Goal: Complete application form

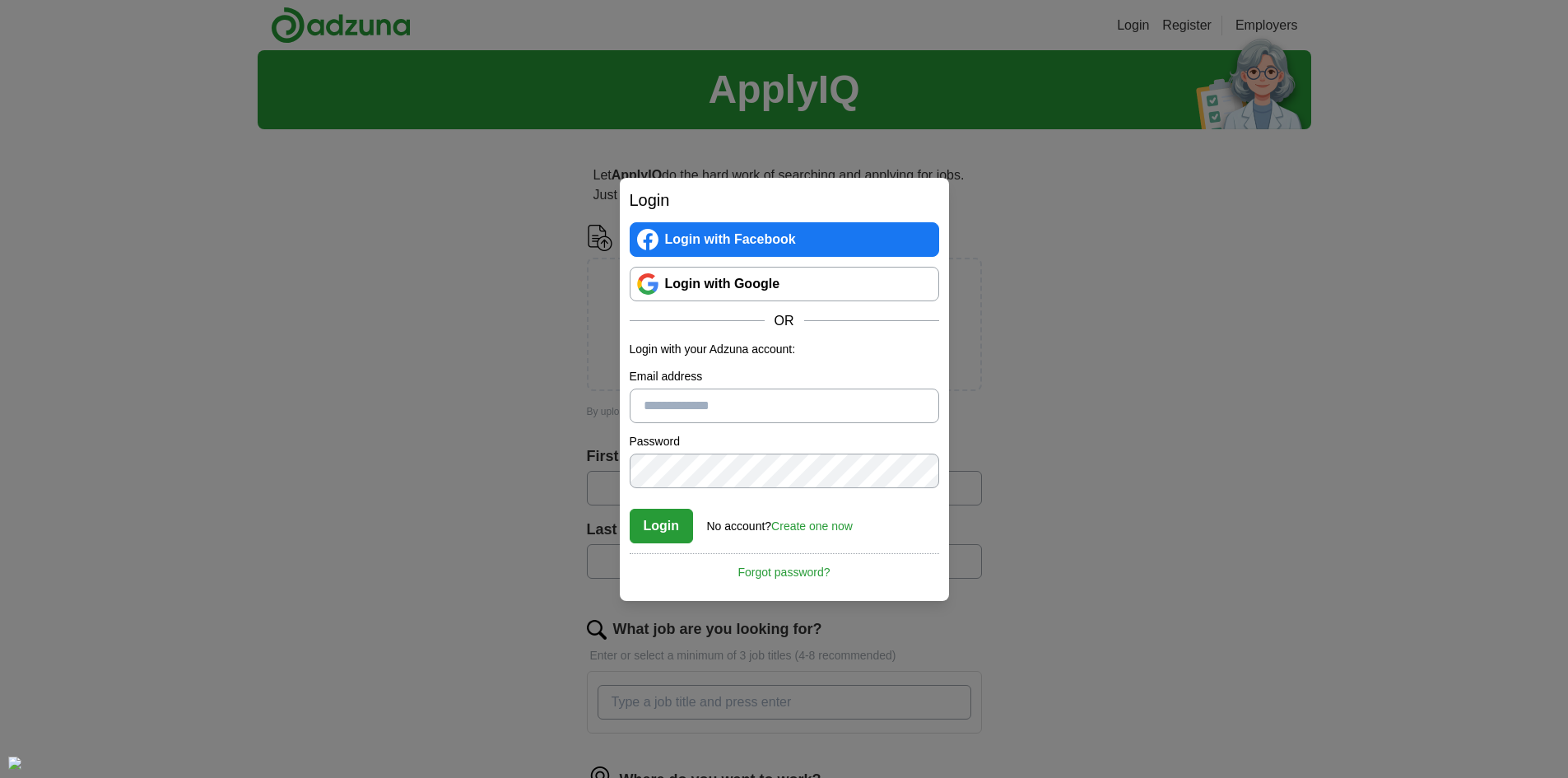
click at [558, 476] on div "Login Login with Facebook Login with Google OR Login with your Adzuna account: …" at bounding box center [784, 389] width 1568 height 778
click at [806, 528] on link "Create one now" at bounding box center [812, 526] width 82 height 13
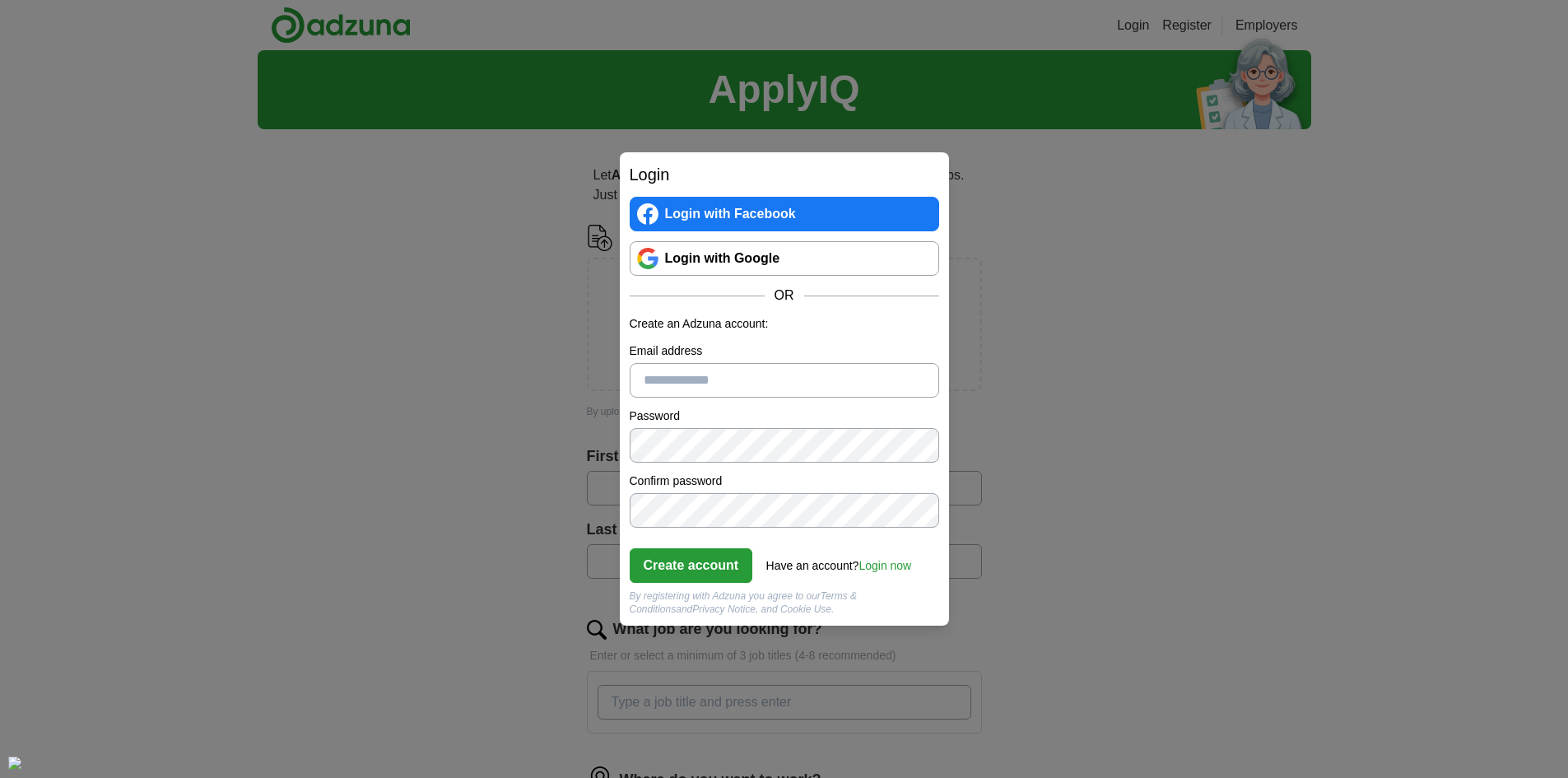
click at [697, 247] on link "Login with Google" at bounding box center [784, 259] width 309 height 35
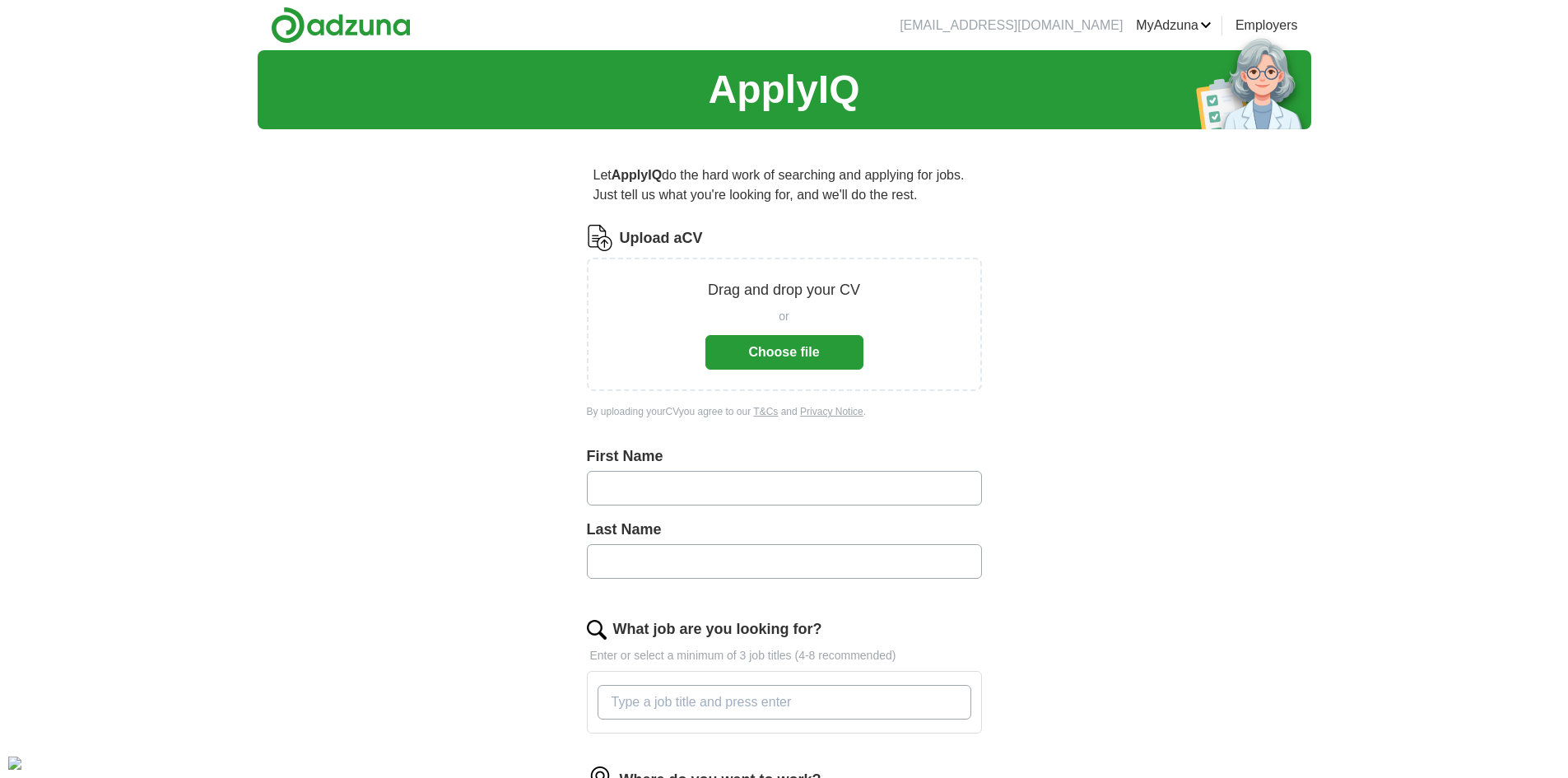
click at [722, 483] on input "text" at bounding box center [784, 488] width 395 height 35
type input "******"
click at [682, 554] on input "text" at bounding box center [784, 561] width 395 height 35
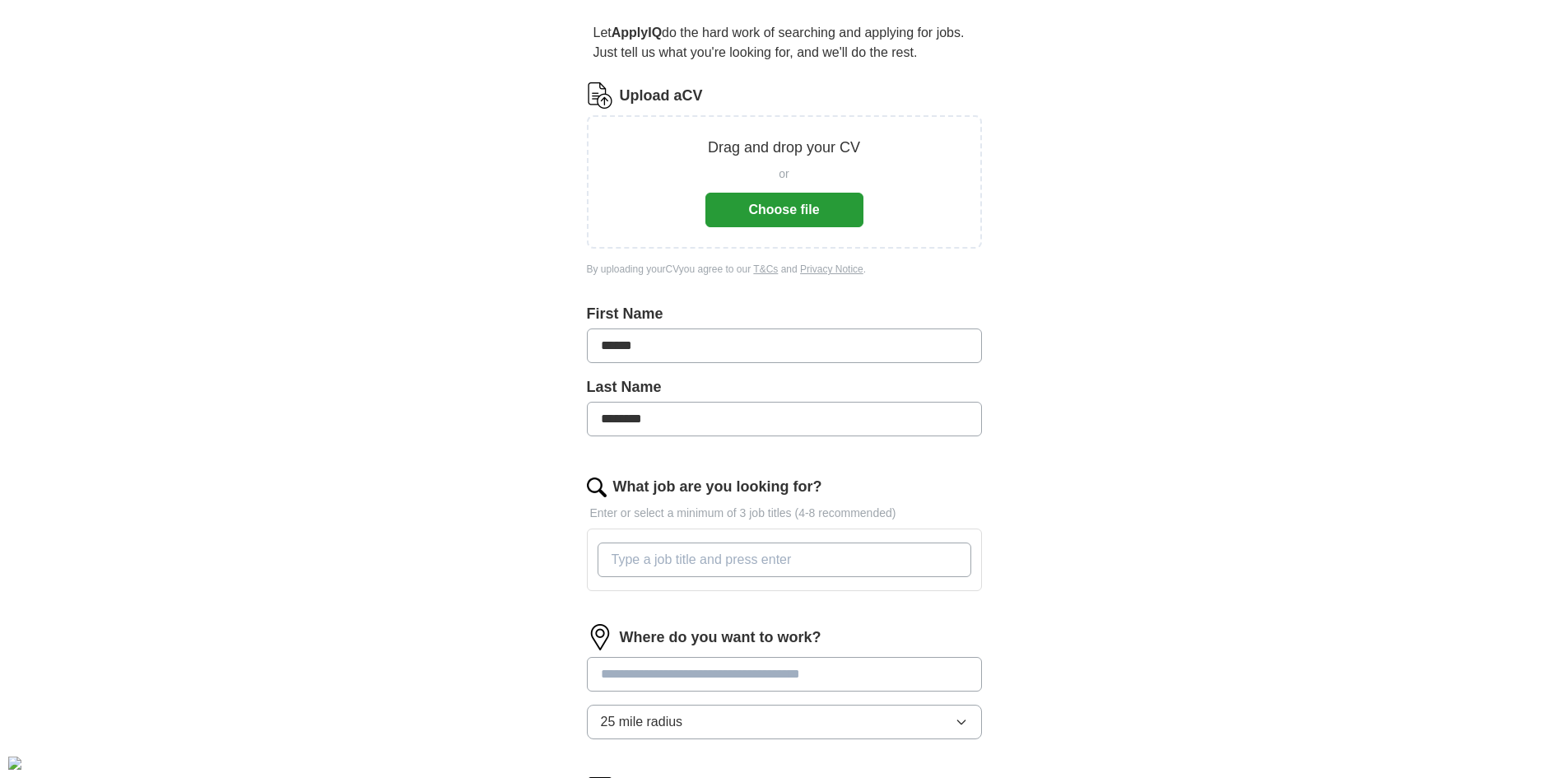
scroll to position [247, 0]
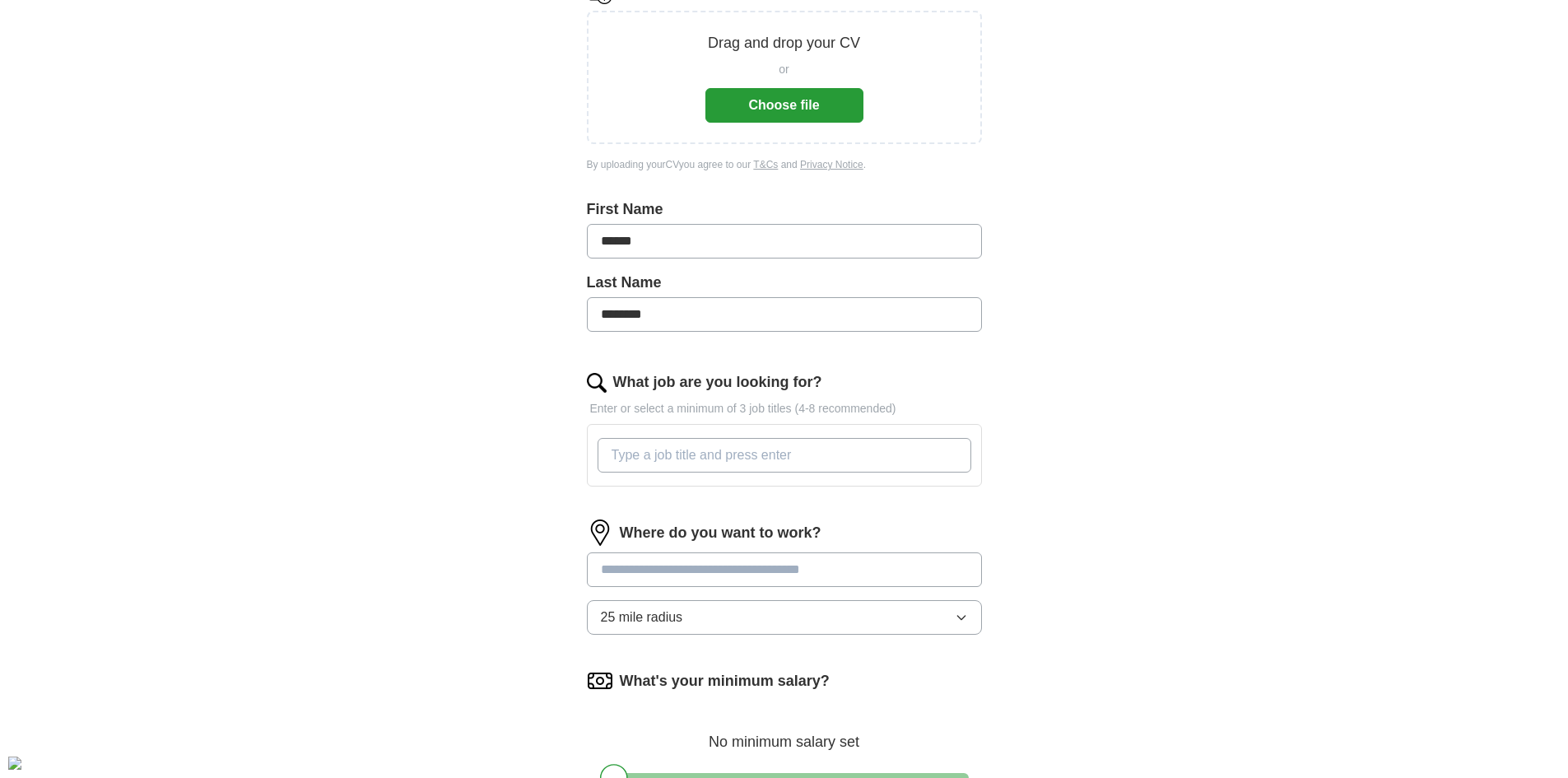
type input "********"
click at [691, 468] on input "What job are you looking for?" at bounding box center [784, 455] width 373 height 35
click at [692, 460] on input "Structural Engneer" at bounding box center [784, 455] width 373 height 35
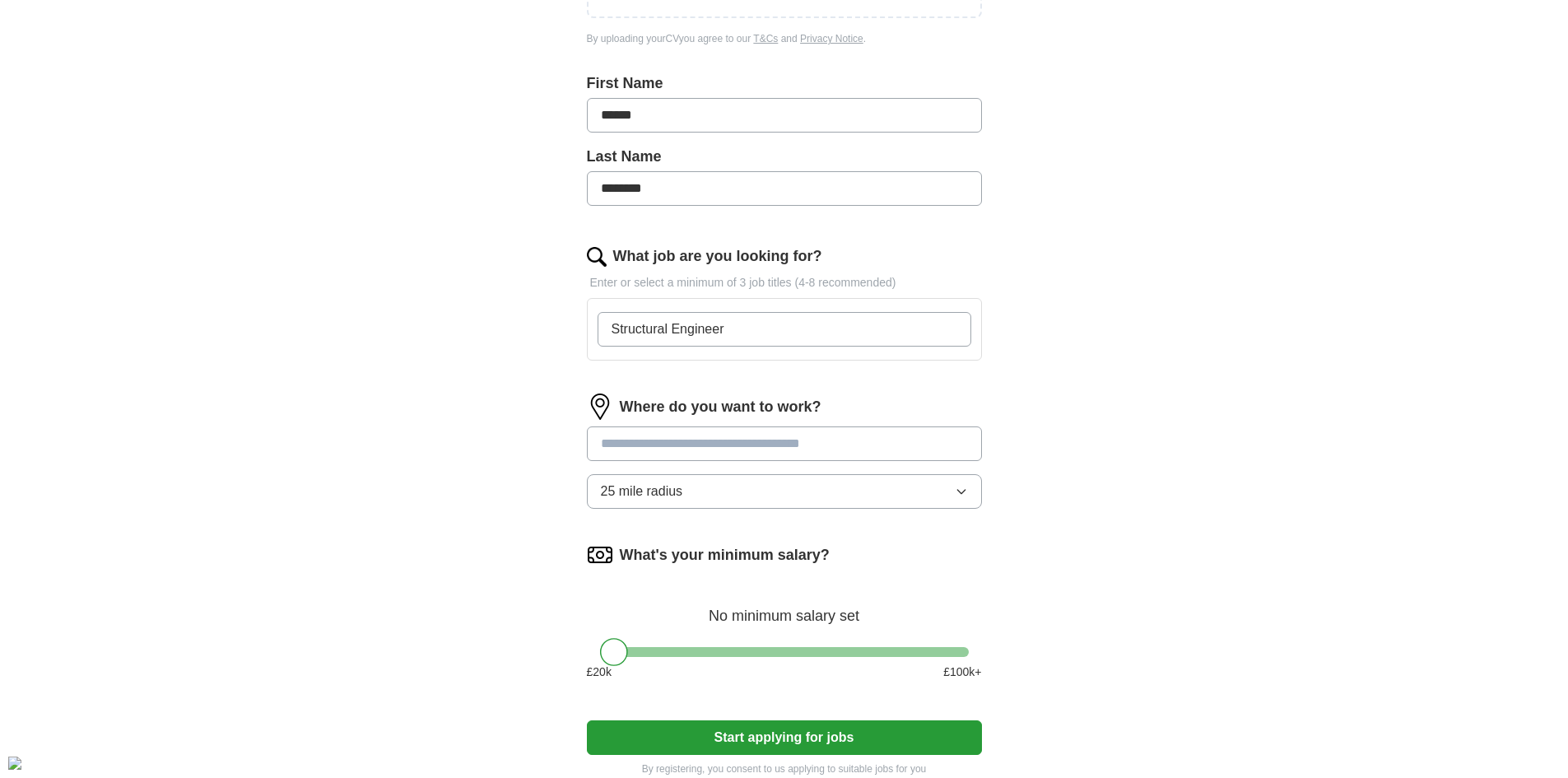
scroll to position [412, 0]
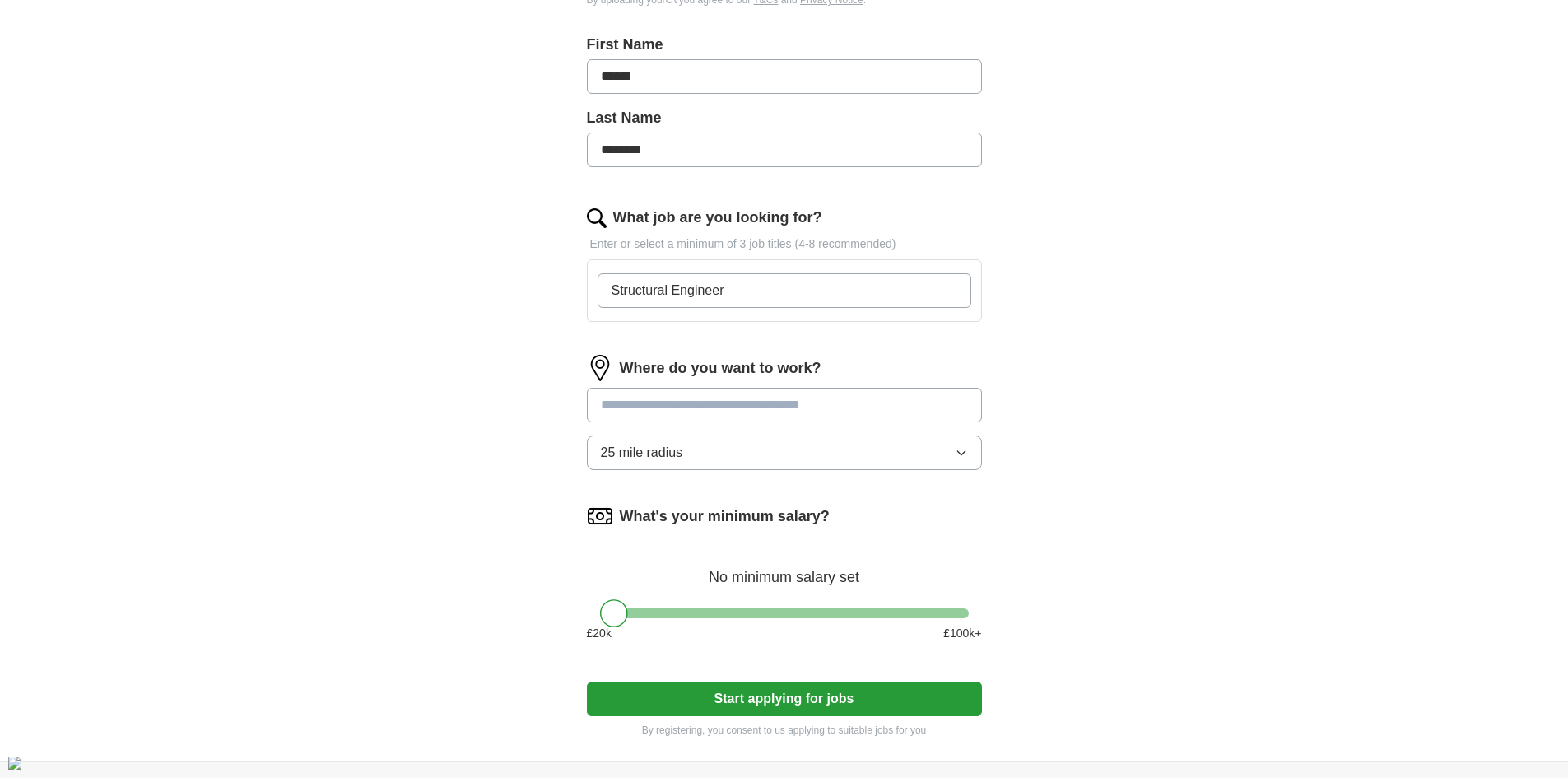
type input "Structural Engineer"
click at [710, 395] on div "Where do you want to work? 25 mile radius" at bounding box center [784, 419] width 395 height 128
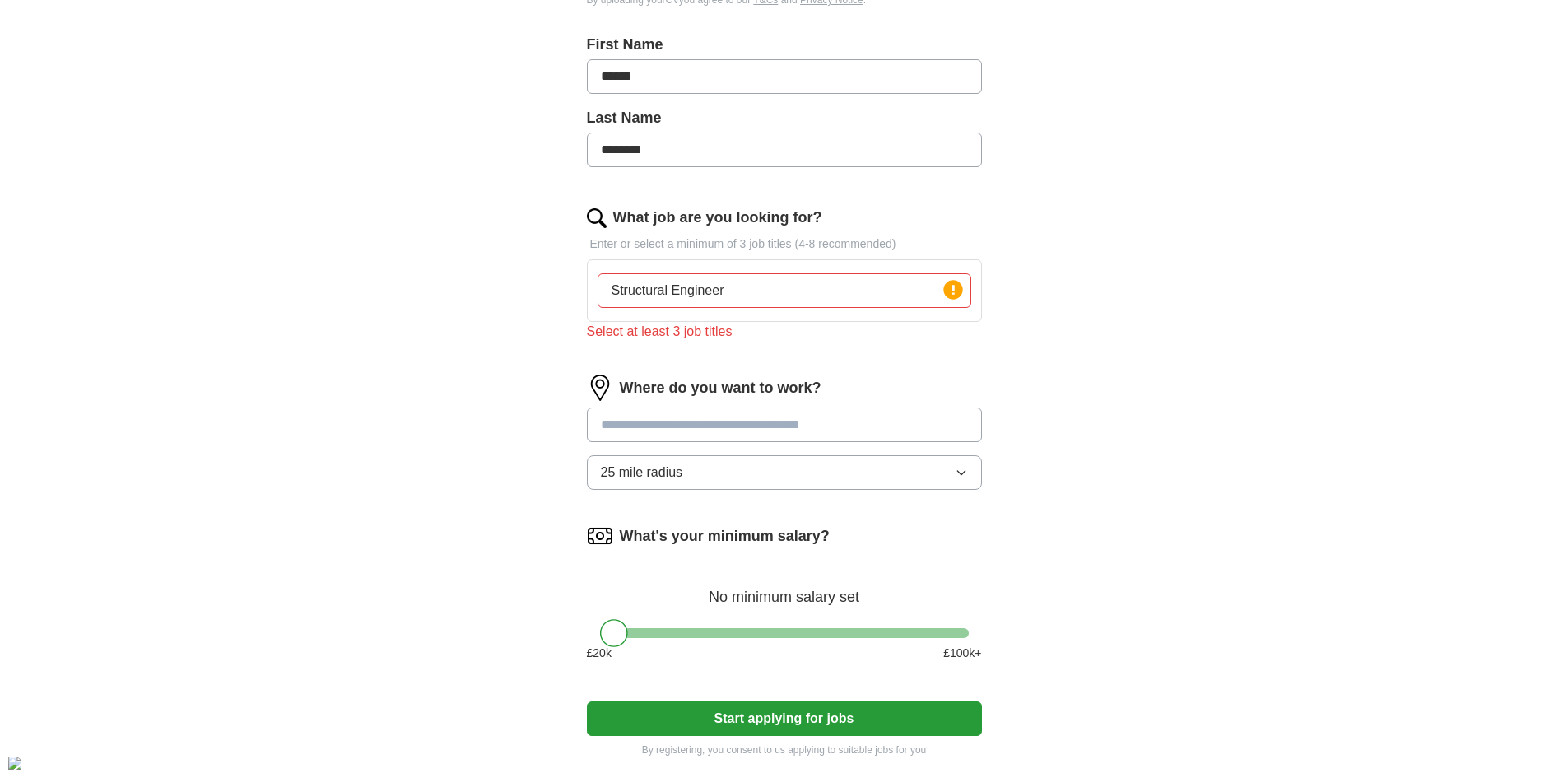
click at [717, 433] on input at bounding box center [784, 425] width 395 height 35
click at [694, 288] on input "Structural Engineer" at bounding box center [784, 291] width 373 height 35
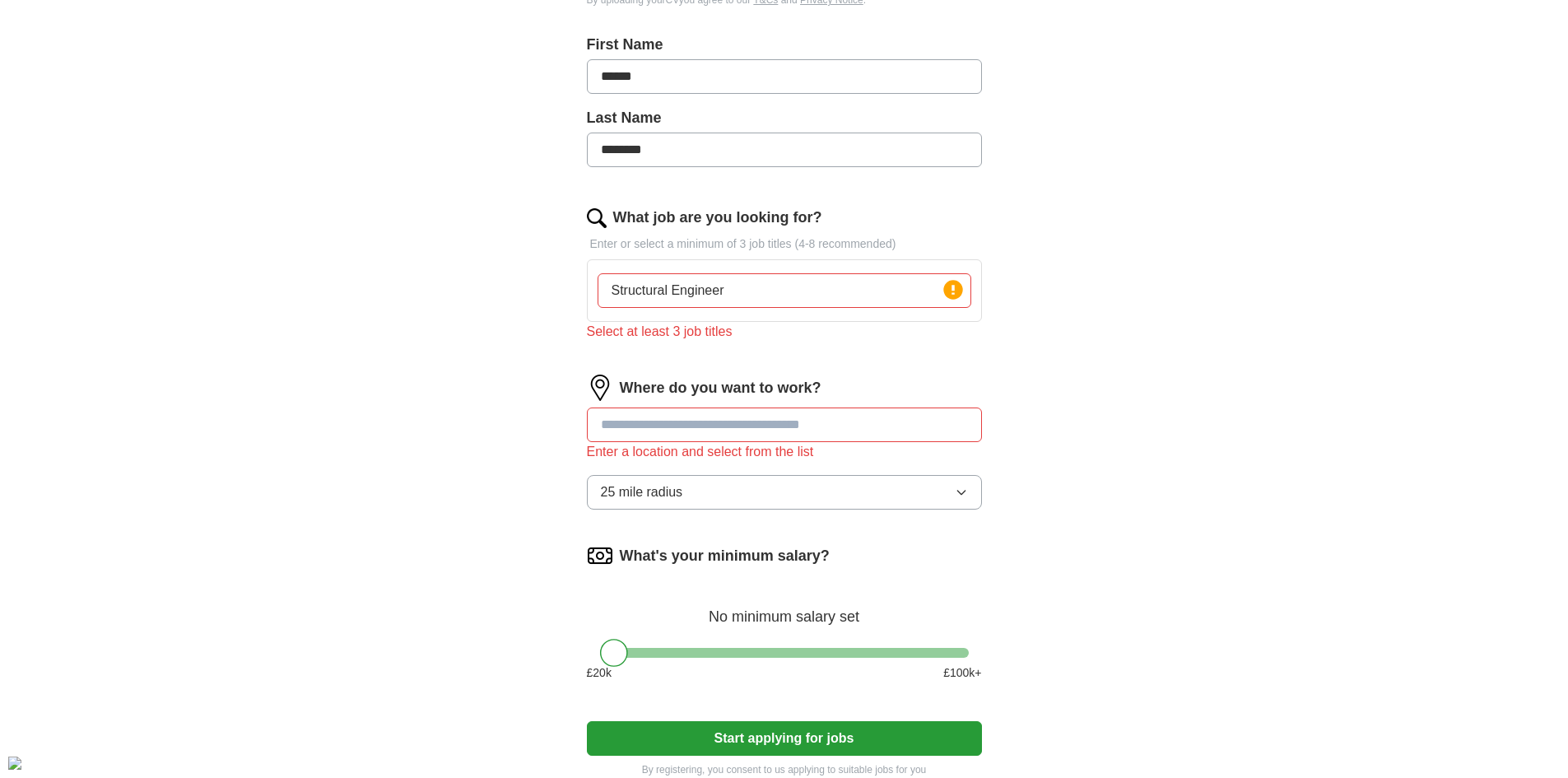
click at [738, 283] on input "Structural Engineer" at bounding box center [784, 291] width 373 height 35
click at [951, 288] on icon at bounding box center [953, 289] width 4 height 10
click at [798, 288] on input "Structural Engineer" at bounding box center [784, 291] width 373 height 35
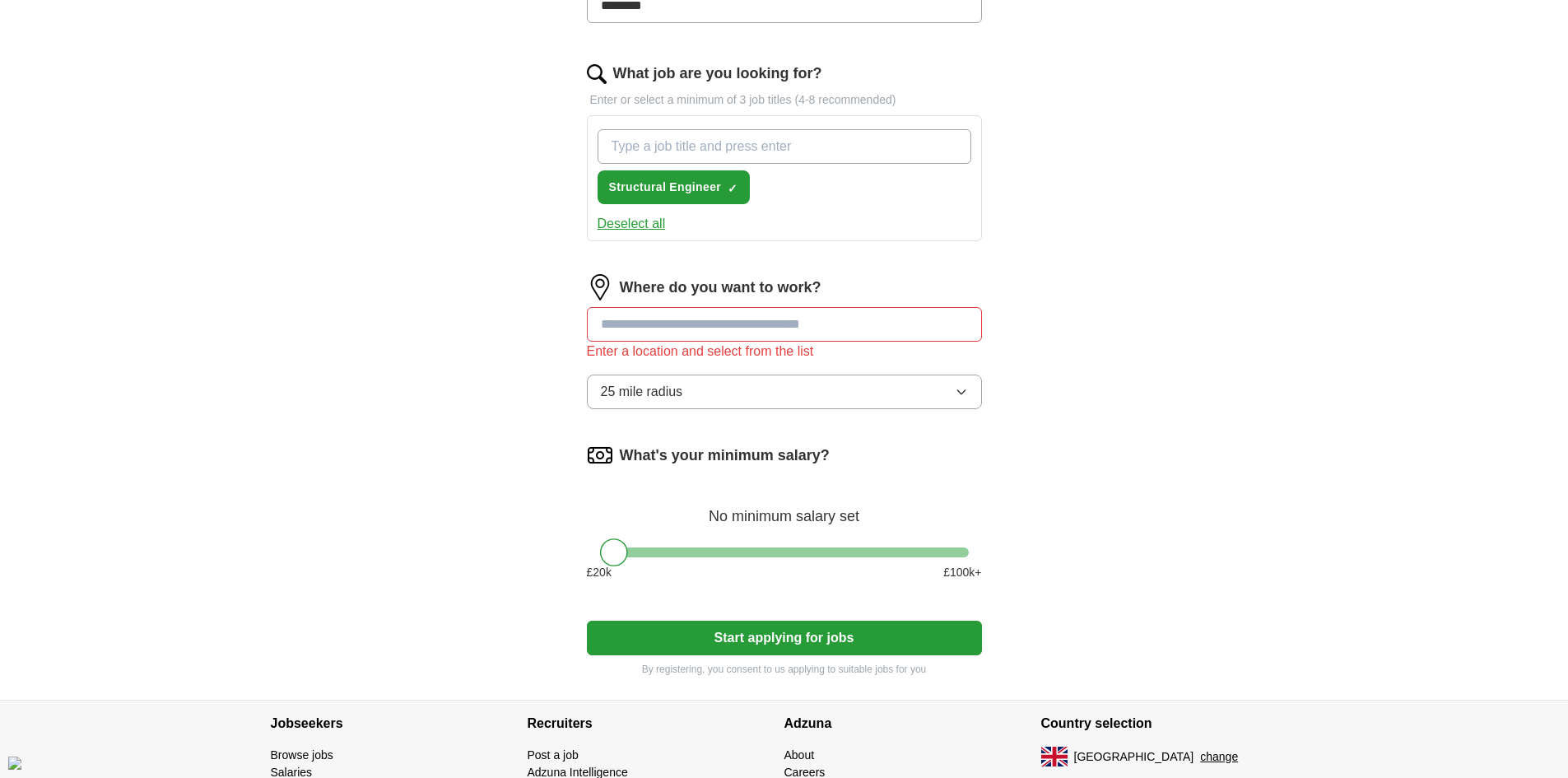
scroll to position [576, 0]
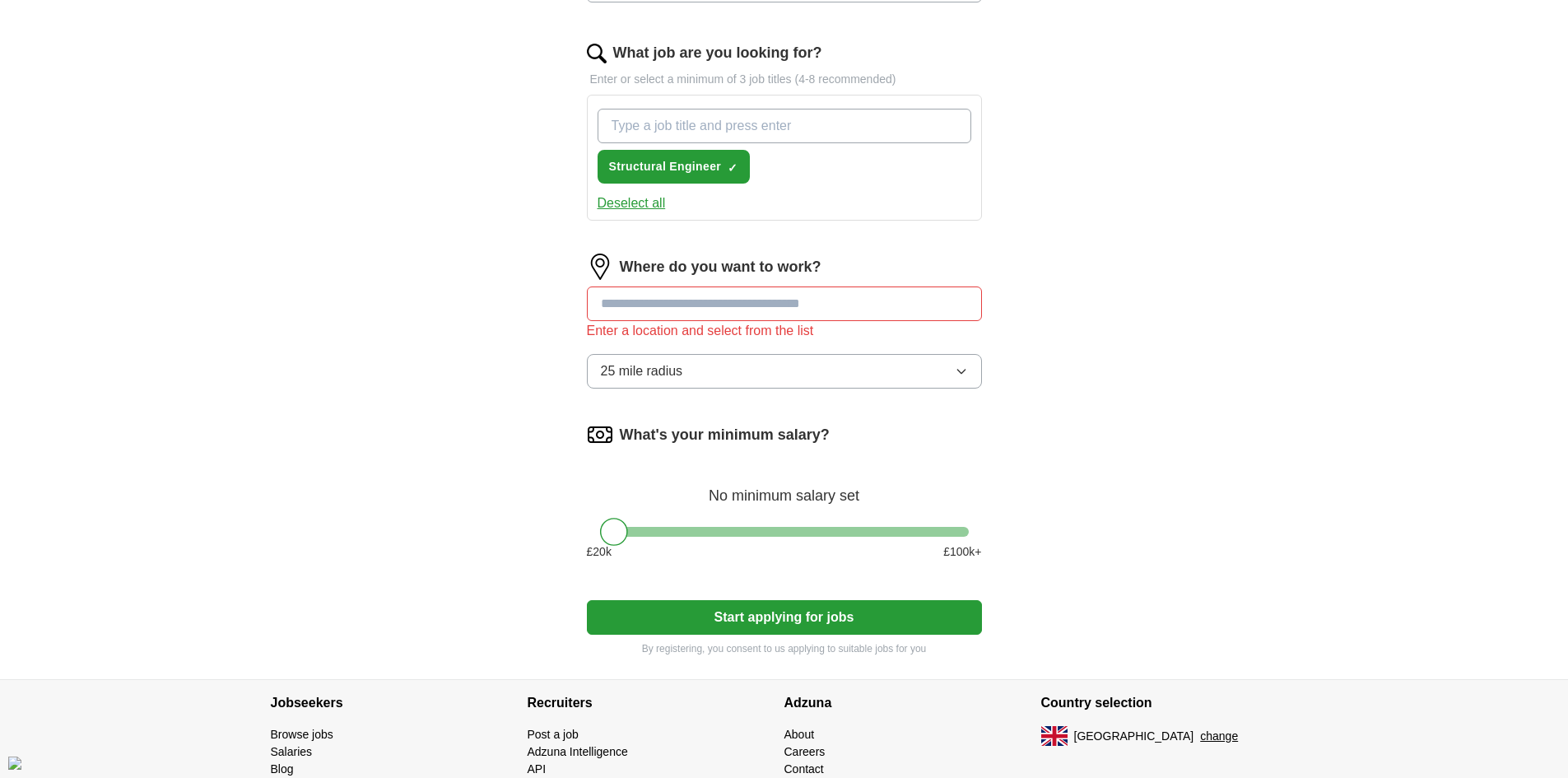
click at [660, 300] on div "Where do you want to work? Enter a location and select from the list 25 mile ra…" at bounding box center [784, 327] width 395 height 148
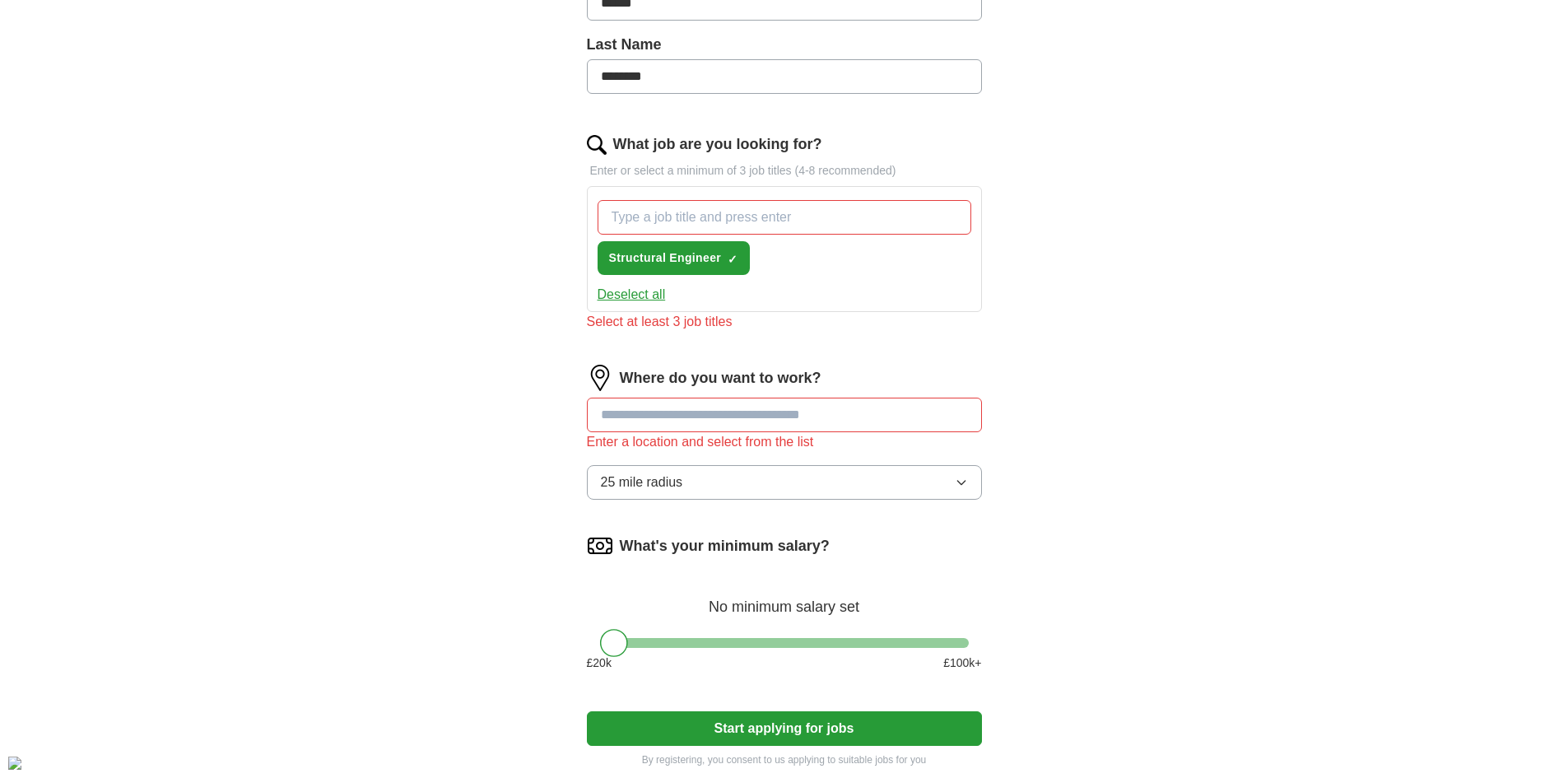
scroll to position [412, 0]
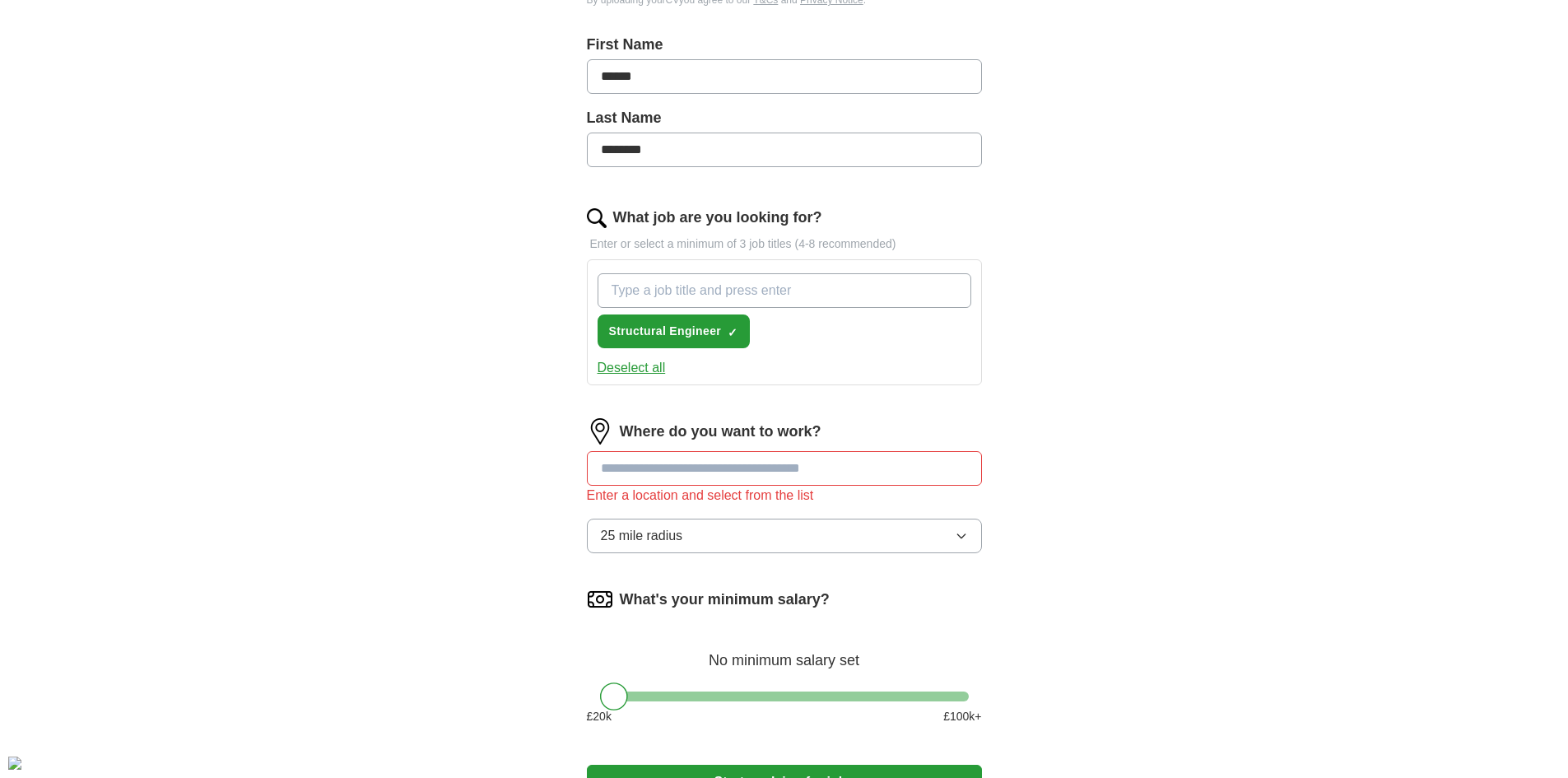
click at [691, 279] on input "What job are you looking for?" at bounding box center [784, 291] width 373 height 35
type input "Civil Engineer"
click at [691, 275] on input "What job are you looking for?" at bounding box center [784, 291] width 373 height 35
type input "Engineer"
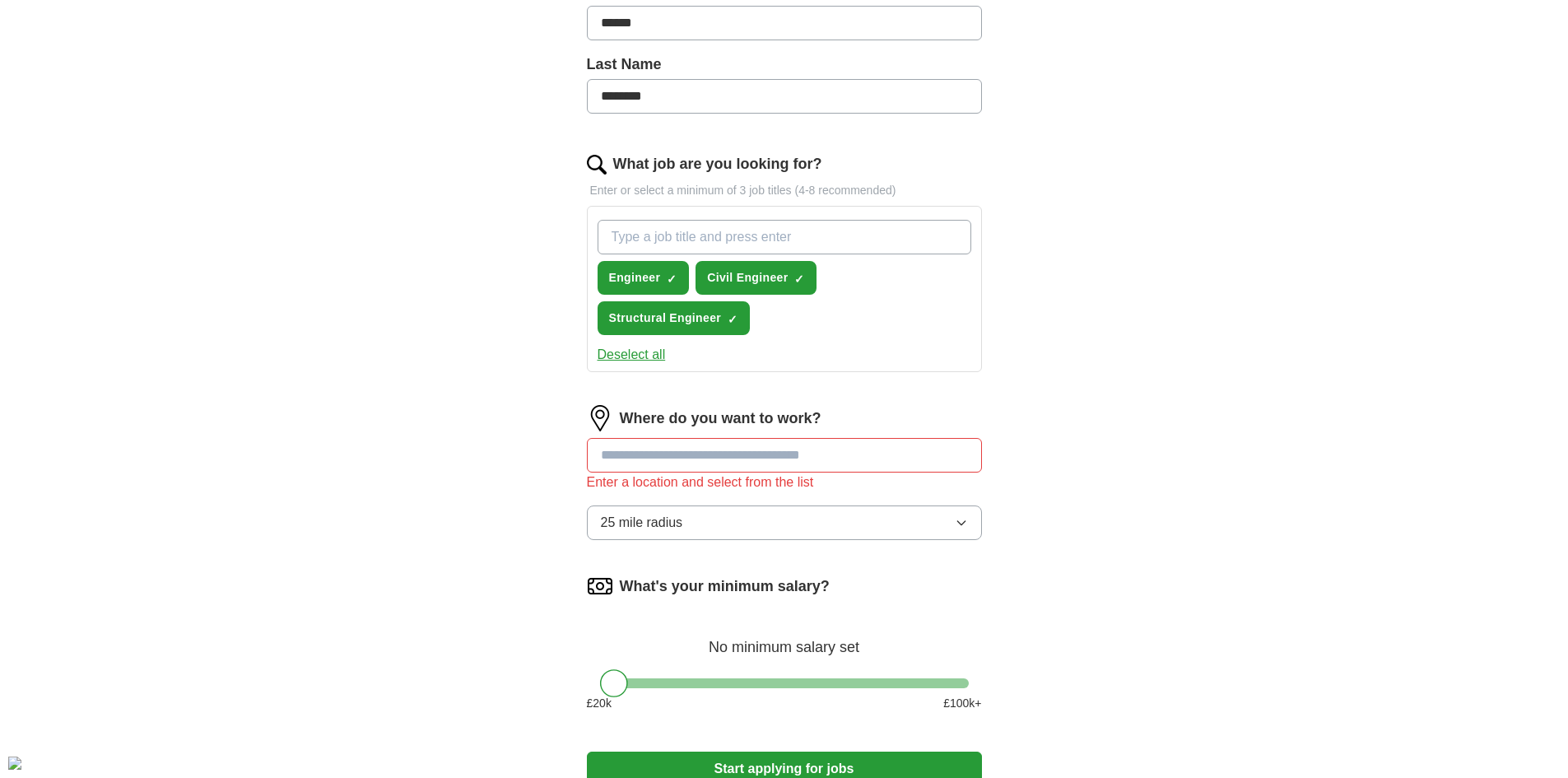
scroll to position [494, 0]
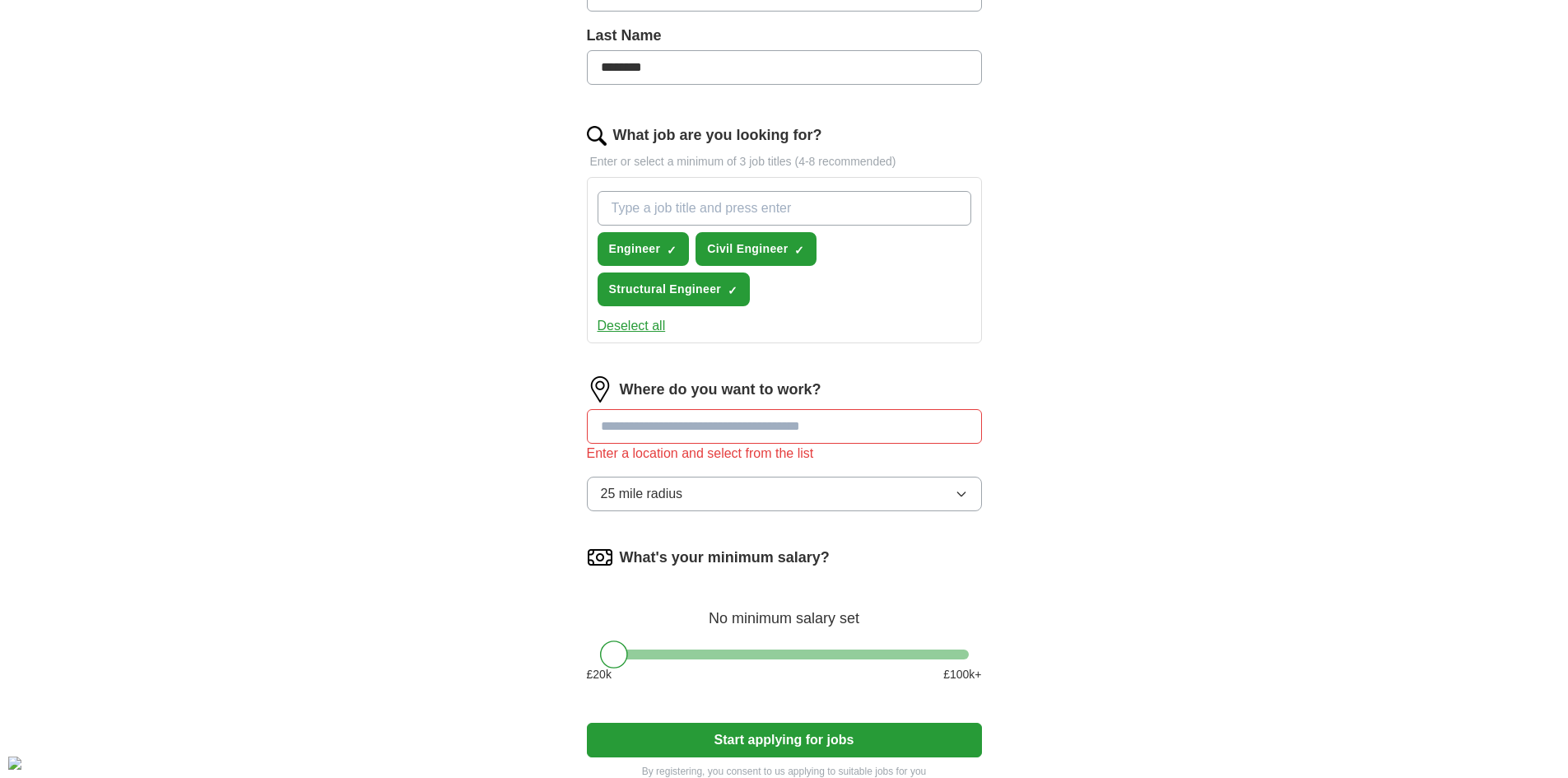
click at [683, 436] on input at bounding box center [784, 427] width 395 height 35
click at [716, 495] on button "25 mile radius" at bounding box center [784, 494] width 395 height 35
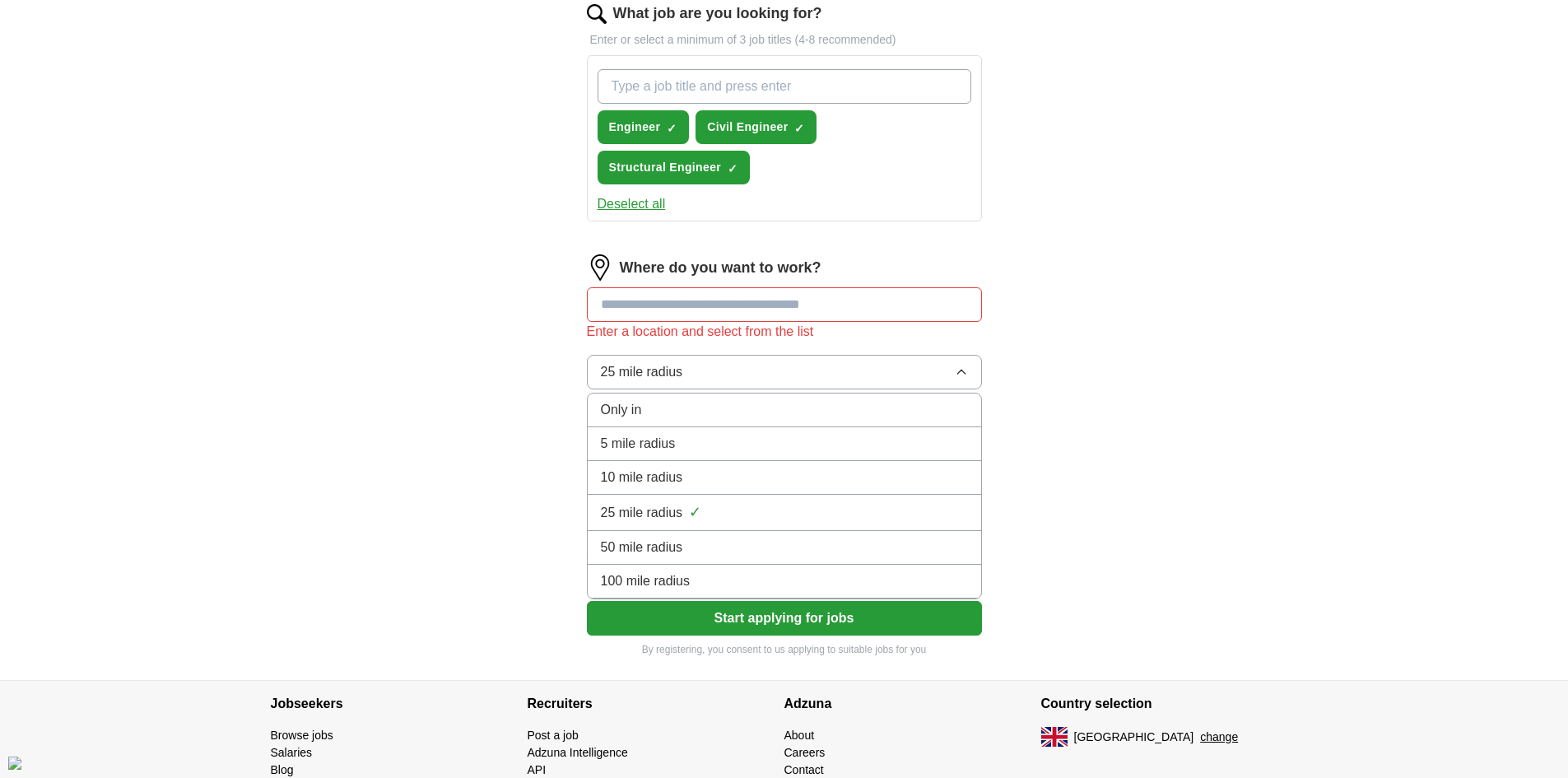
scroll to position [576, 0]
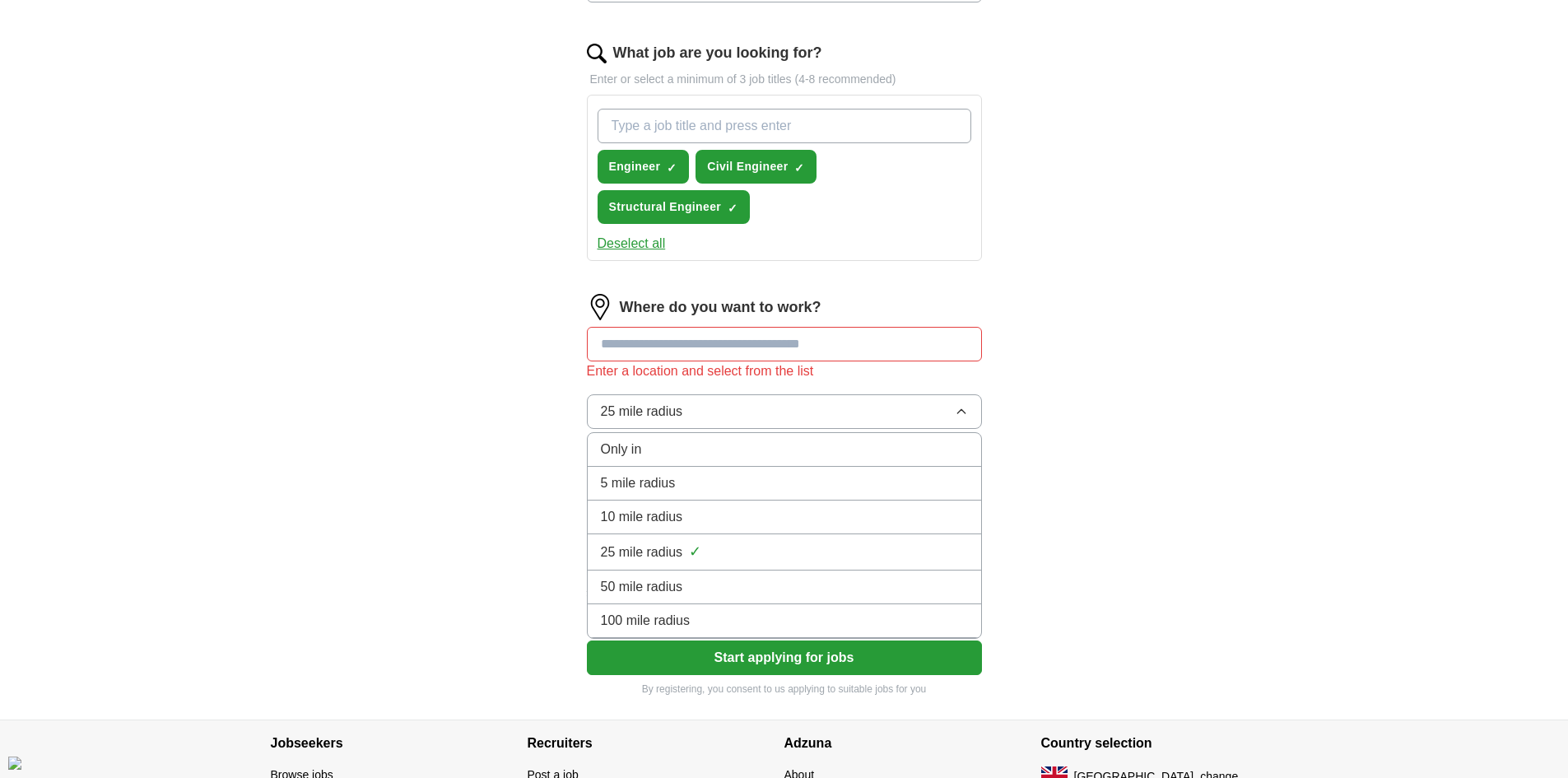
click at [511, 419] on div "ApplyIQ Let ApplyIQ do the hard work of searching and applying for jobs. Just t…" at bounding box center [784, 96] width 1053 height 1245
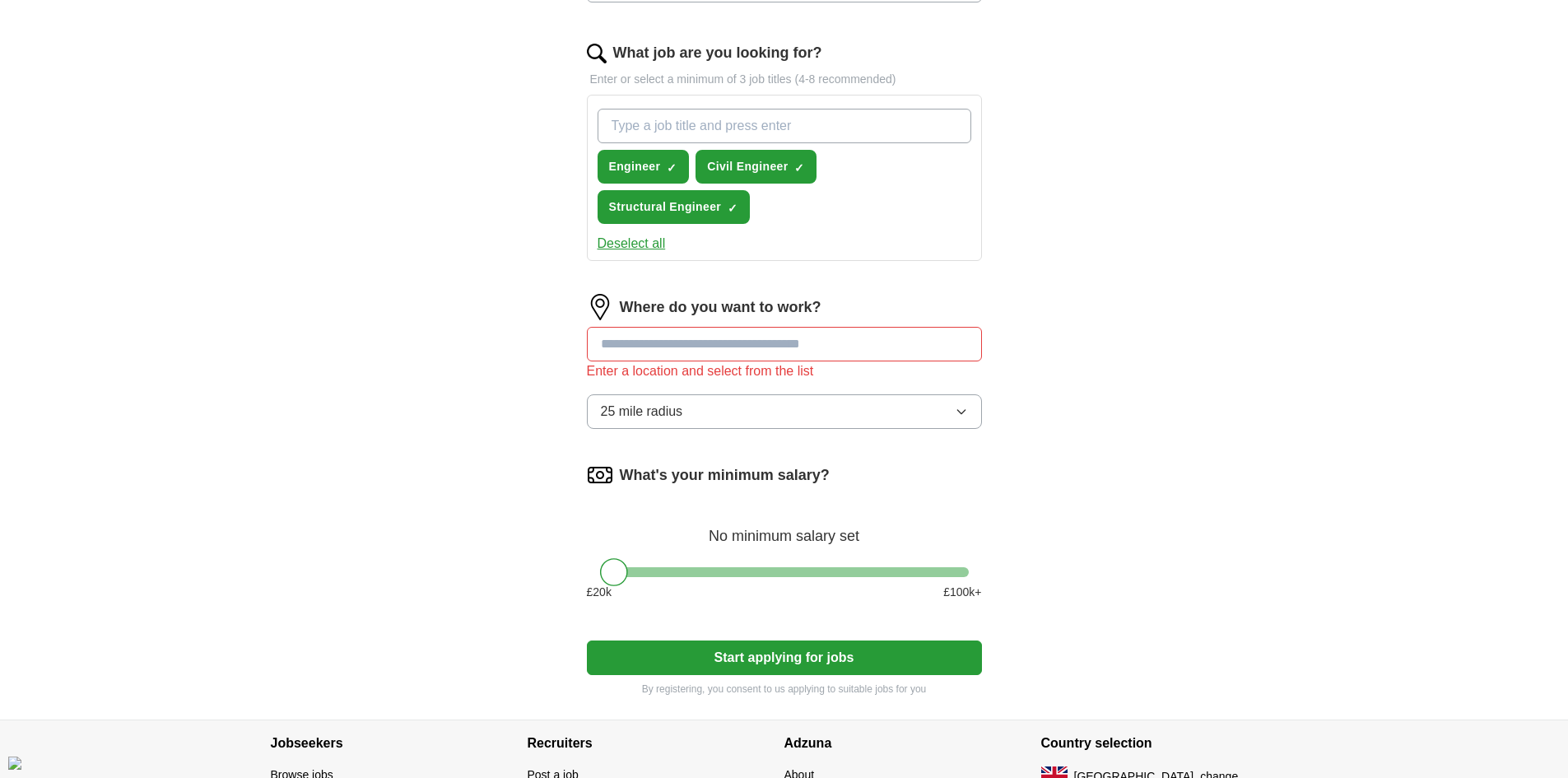
click at [639, 328] on input at bounding box center [784, 344] width 395 height 35
click at [645, 339] on input at bounding box center [784, 344] width 395 height 35
type input "***"
click at [717, 342] on input "***" at bounding box center [784, 344] width 395 height 35
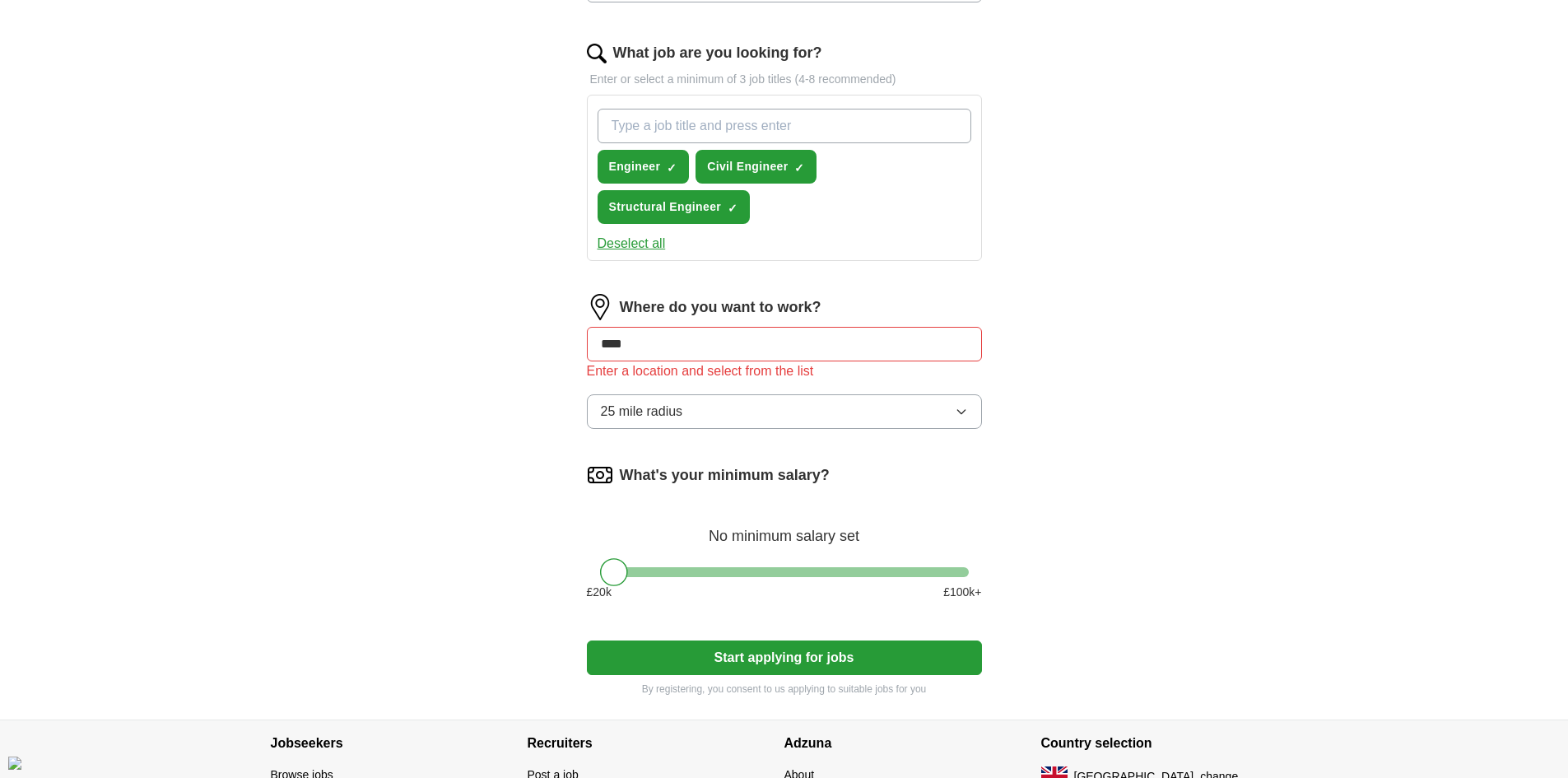
click at [717, 342] on input "***" at bounding box center [784, 344] width 395 height 35
click at [824, 393] on div "Where do you want to work? Enter a location and select from the list 25 mile ra…" at bounding box center [784, 367] width 395 height 148
click at [806, 357] on input at bounding box center [784, 344] width 395 height 35
click at [704, 339] on input at bounding box center [784, 344] width 395 height 35
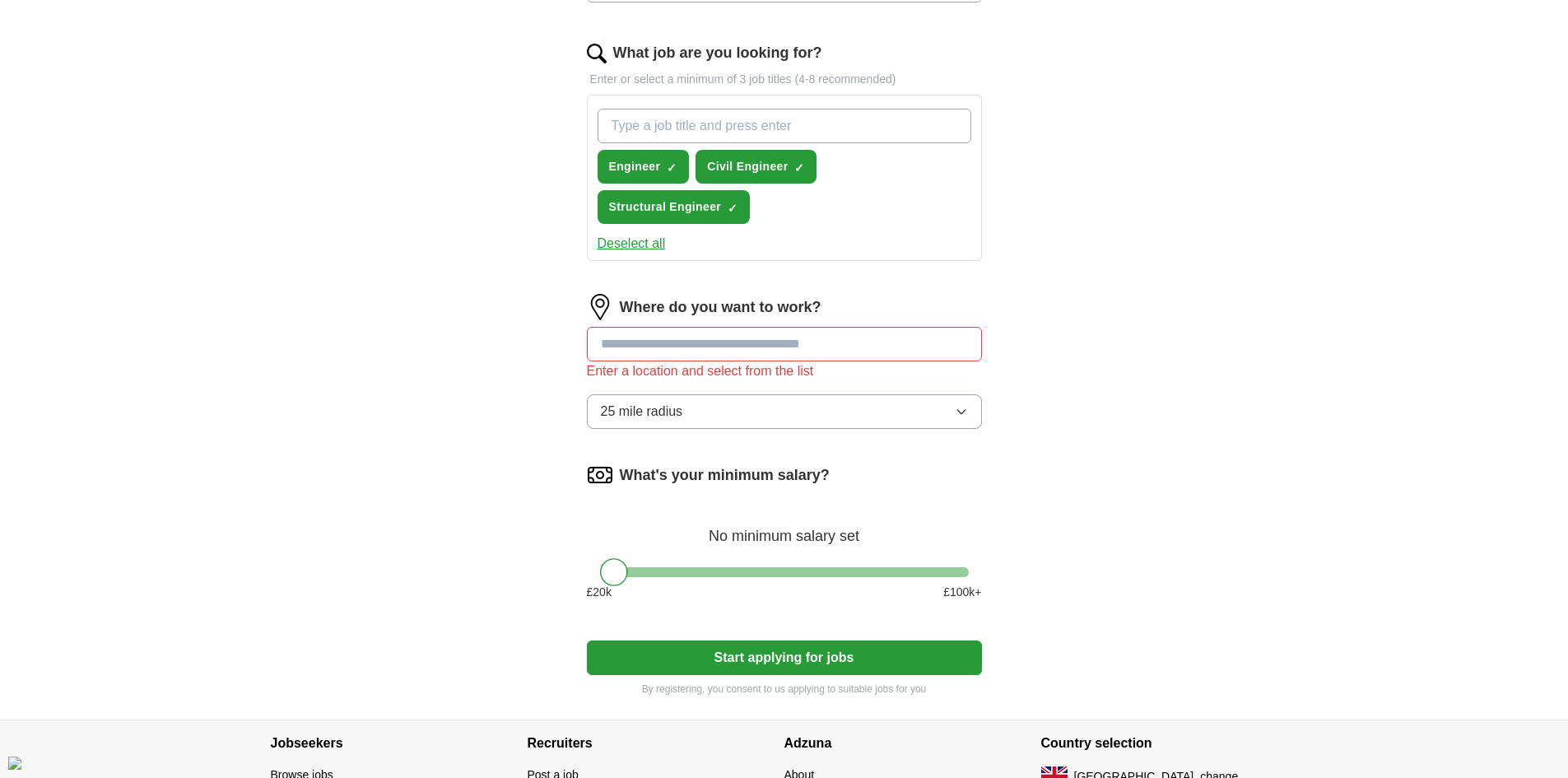
click at [704, 339] on input at bounding box center [784, 344] width 395 height 35
type input "********"
click at [721, 386] on div "Where do you want to work? ******** Enter a location and select from the list 2…" at bounding box center [784, 367] width 395 height 148
click at [728, 450] on form "Upload a CV Drag and drop your CV or Choose file By uploading your CV you agree…" at bounding box center [784, 172] width 395 height 1048
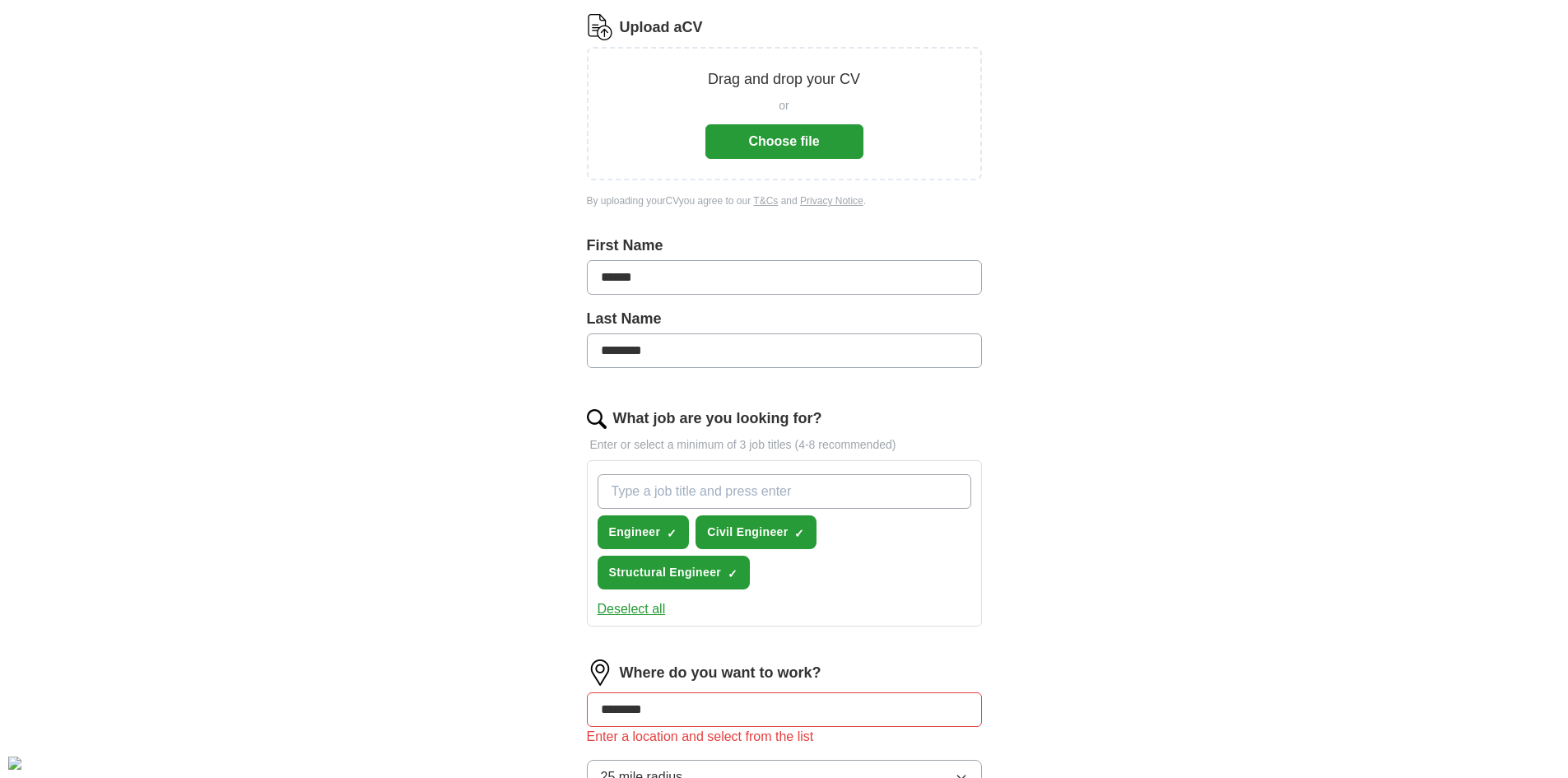
scroll to position [0, 0]
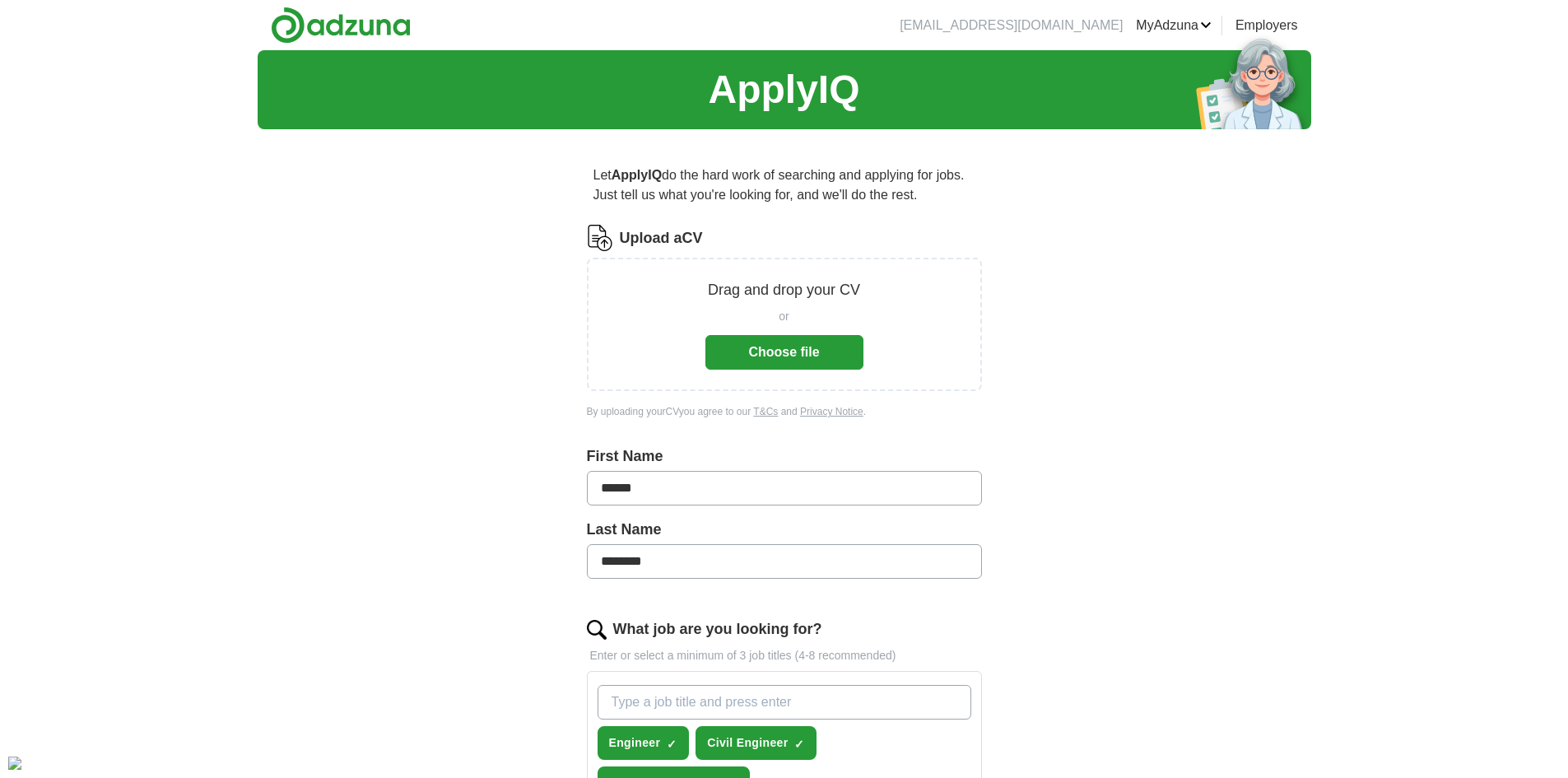
click at [339, 27] on img at bounding box center [340, 25] width 140 height 37
